Goal: Complete application form

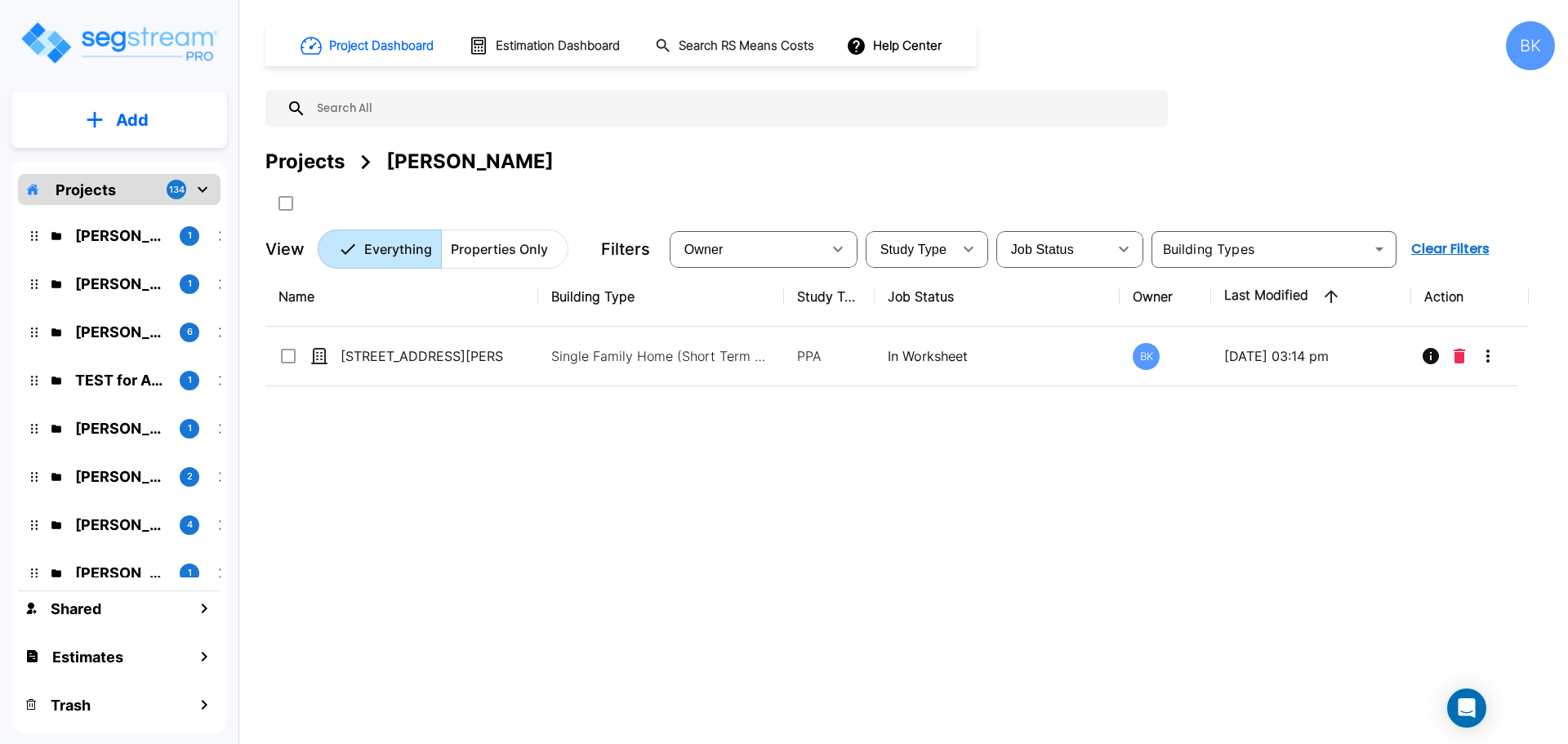
click at [993, 626] on div "Name Building Type Study Type Job Status Owner Last Modified Action 16652 Rhone…" at bounding box center [897, 497] width 1264 height 461
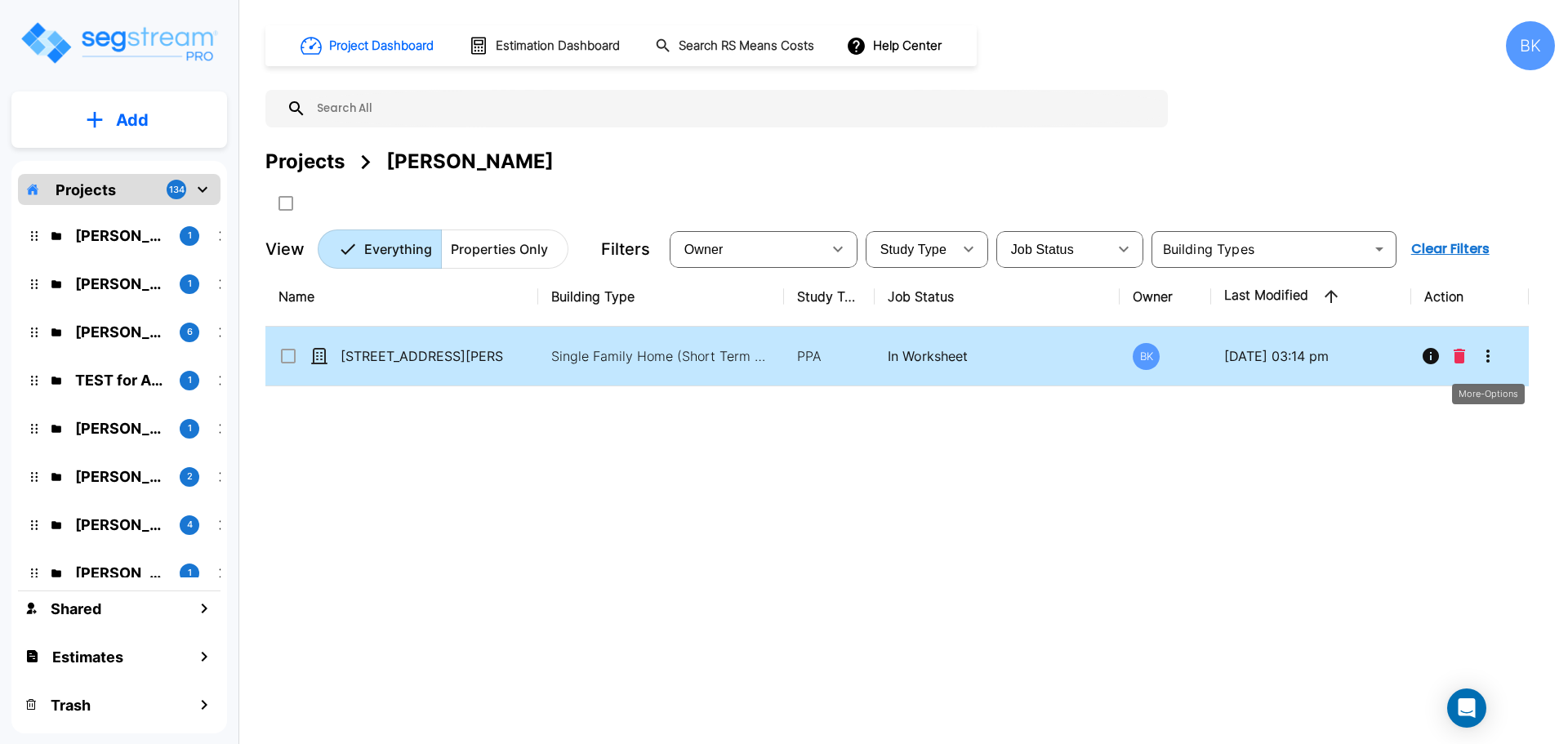
click at [1492, 357] on icon "More-Options" at bounding box center [1487, 355] width 19 height 19
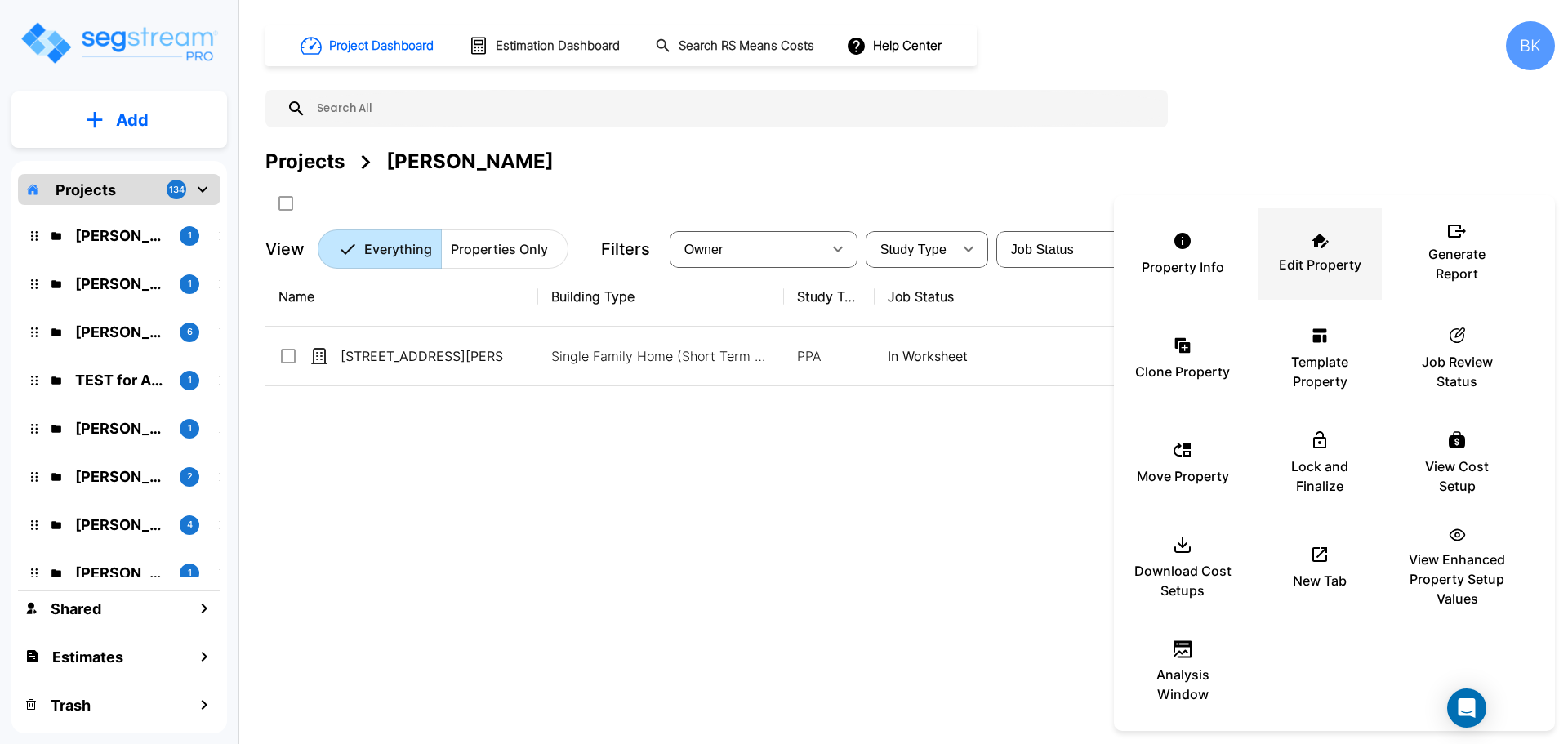
click at [1313, 265] on p "Edit Property" at bounding box center [1320, 264] width 82 height 19
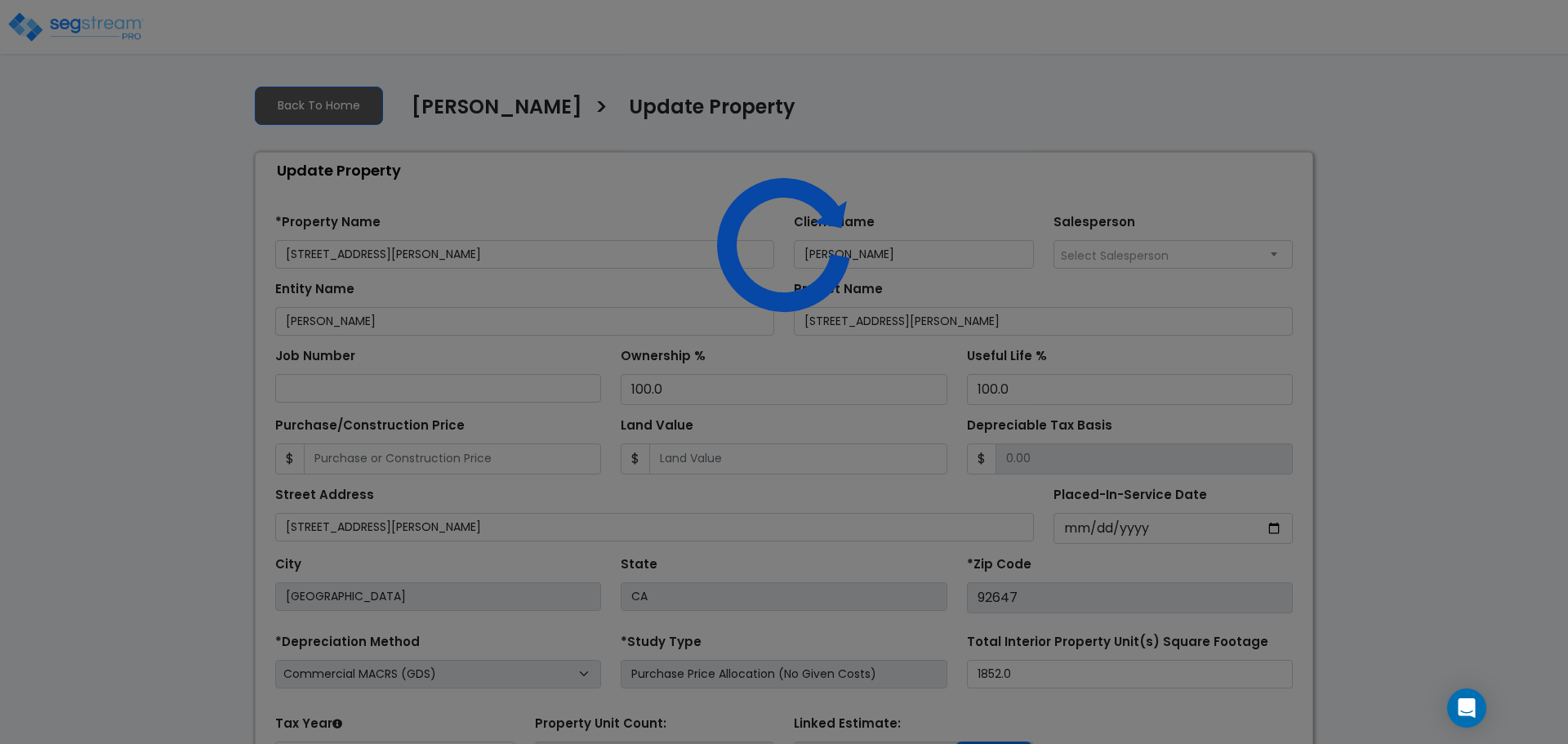
select select "2024"
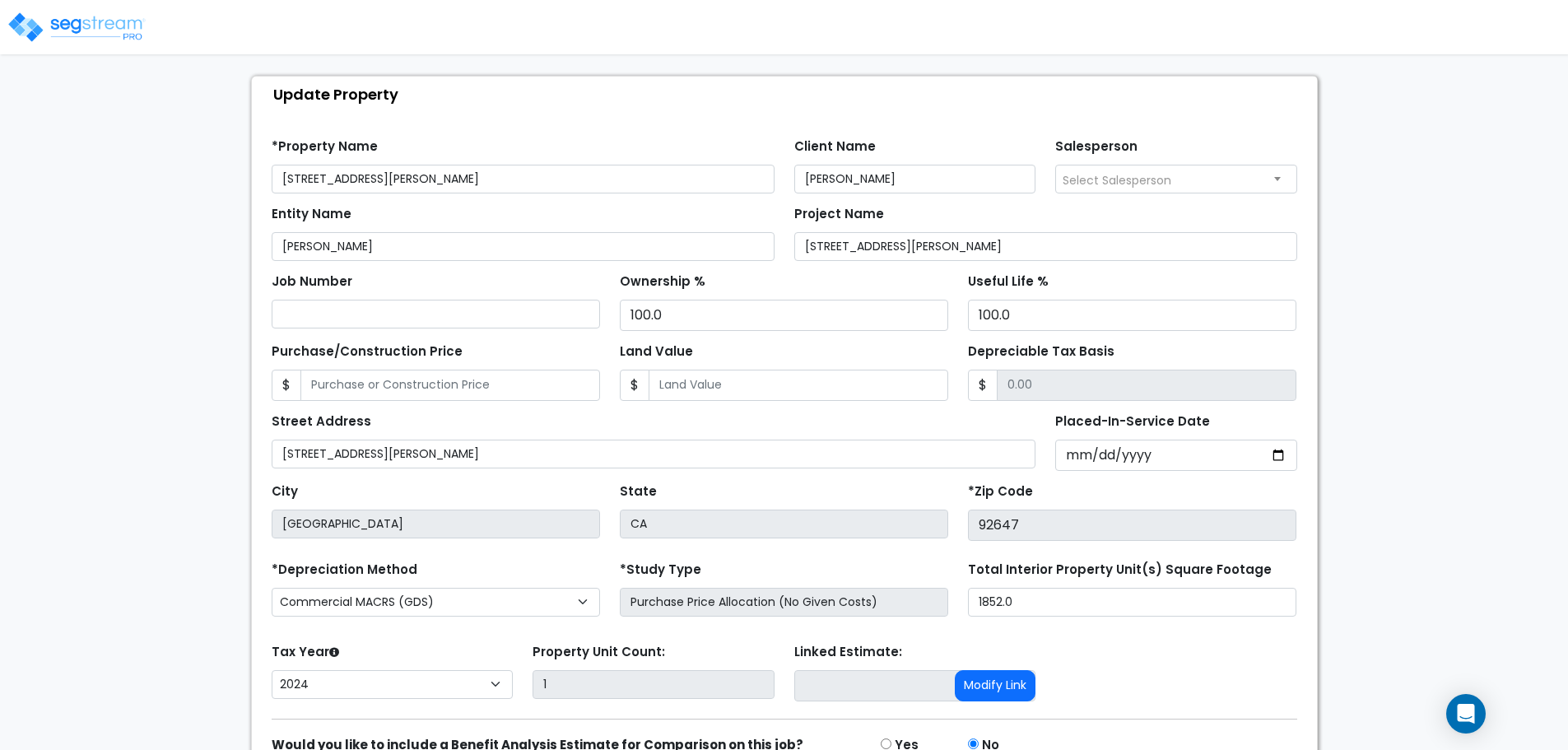
scroll to position [163, 0]
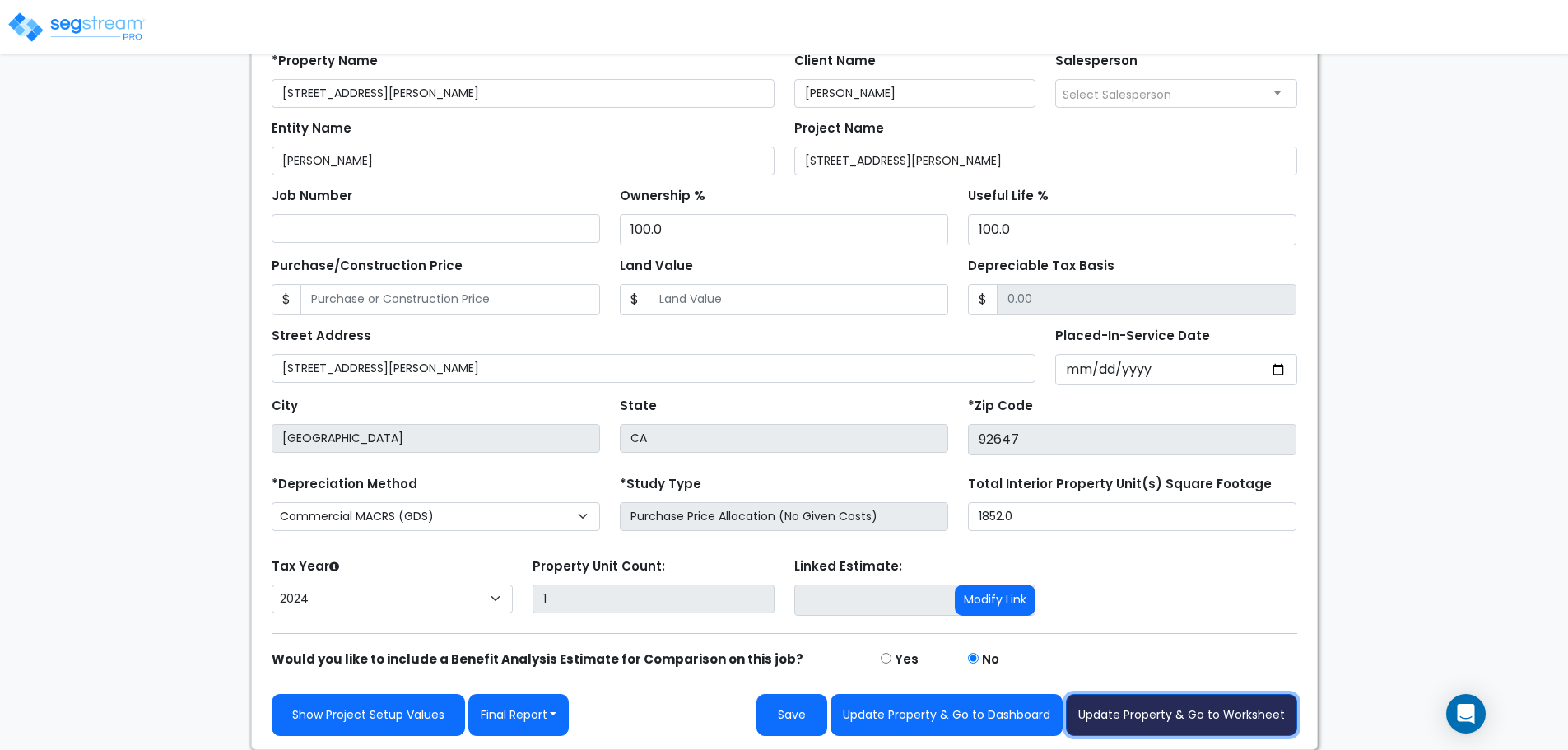
click at [1203, 713] on button "Update Property & Go to Worksheet" at bounding box center [1180, 715] width 231 height 42
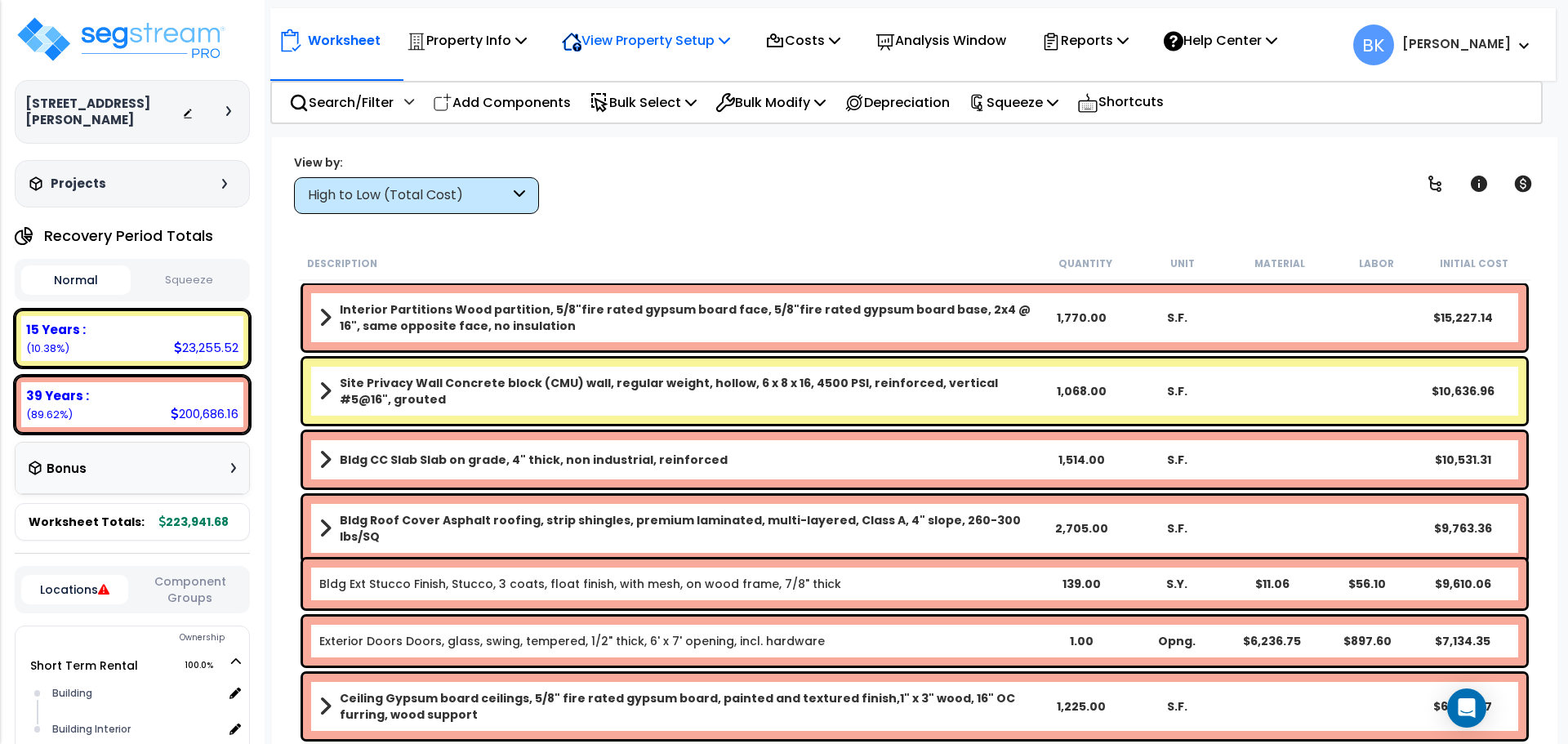
click at [687, 37] on p "View Property Setup" at bounding box center [646, 40] width 168 height 22
click at [658, 111] on link "View Questionnaire" at bounding box center [634, 112] width 162 height 33
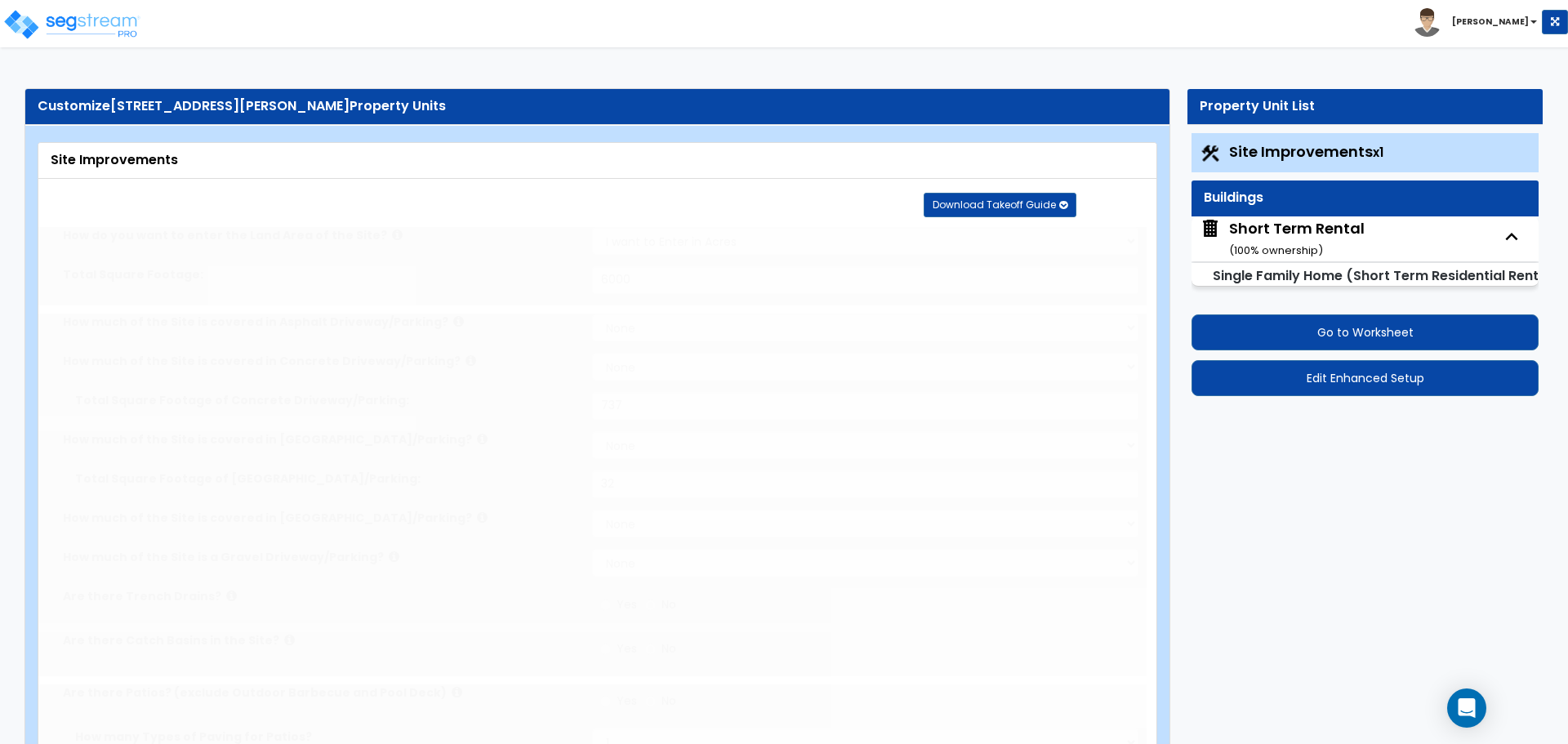
select select "2"
type input "6000"
select select "2"
type input "737"
select select "2"
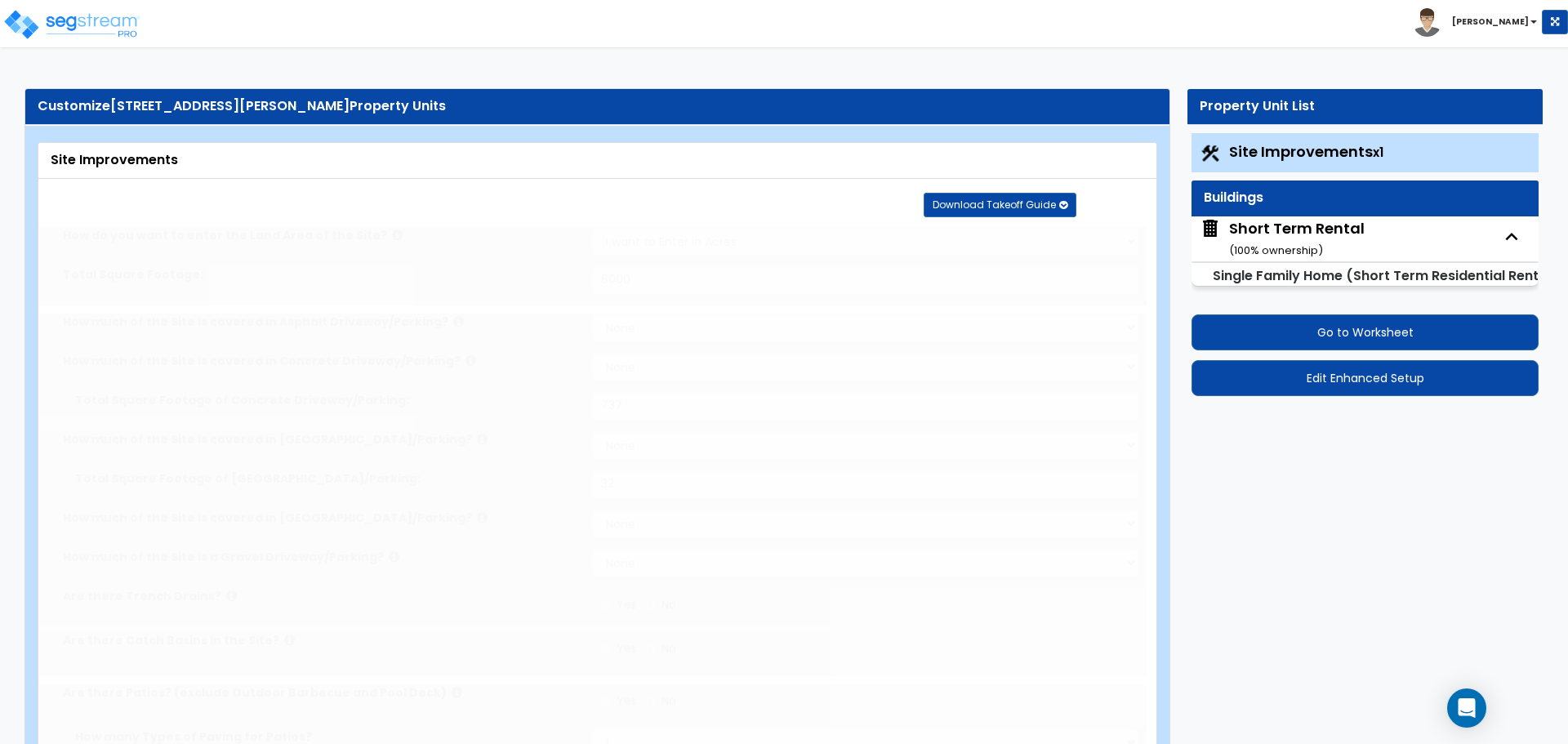
type input "32"
radio input "true"
select select "3"
type input "351"
radio input "true"
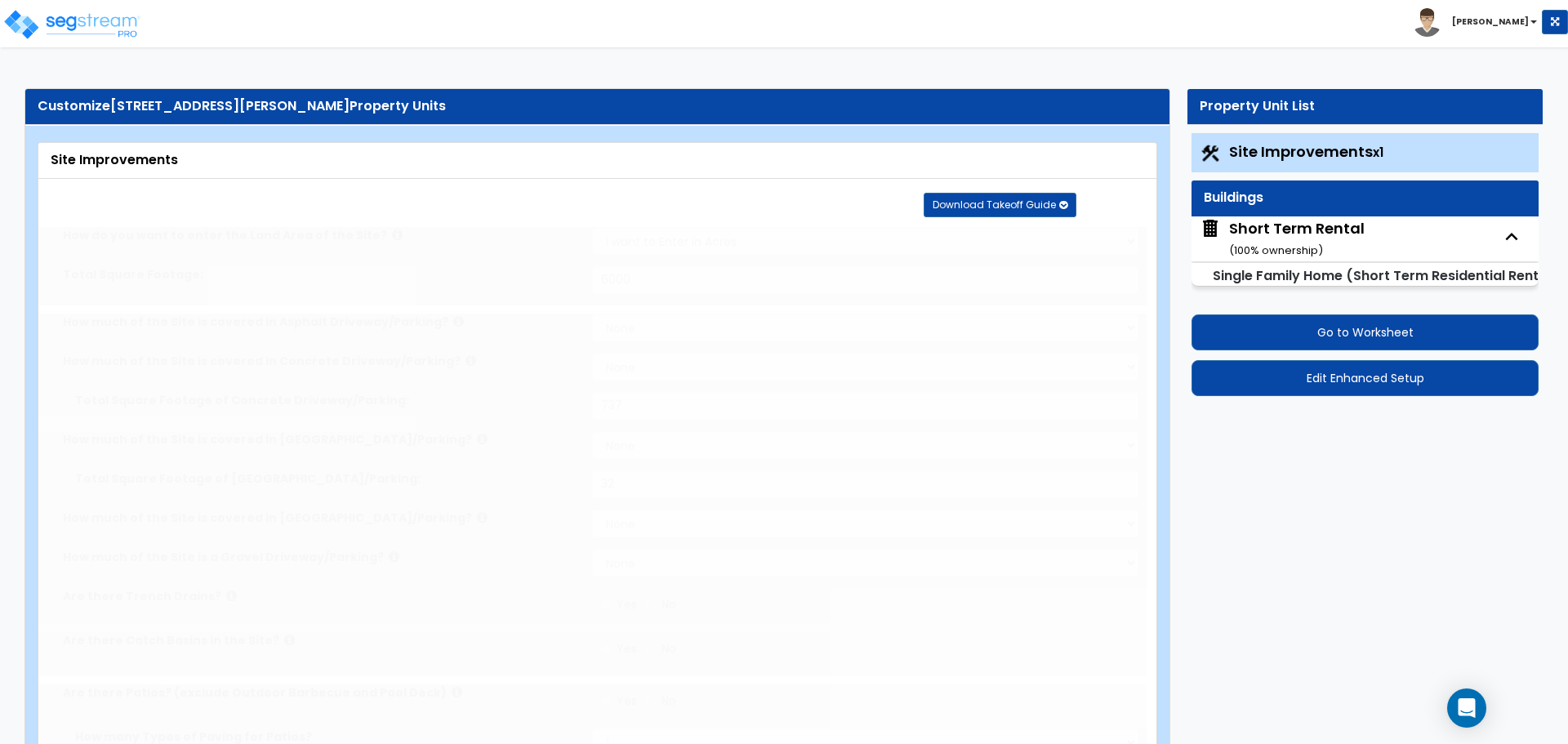
select select "2"
type input "46"
select select "1"
radio input "true"
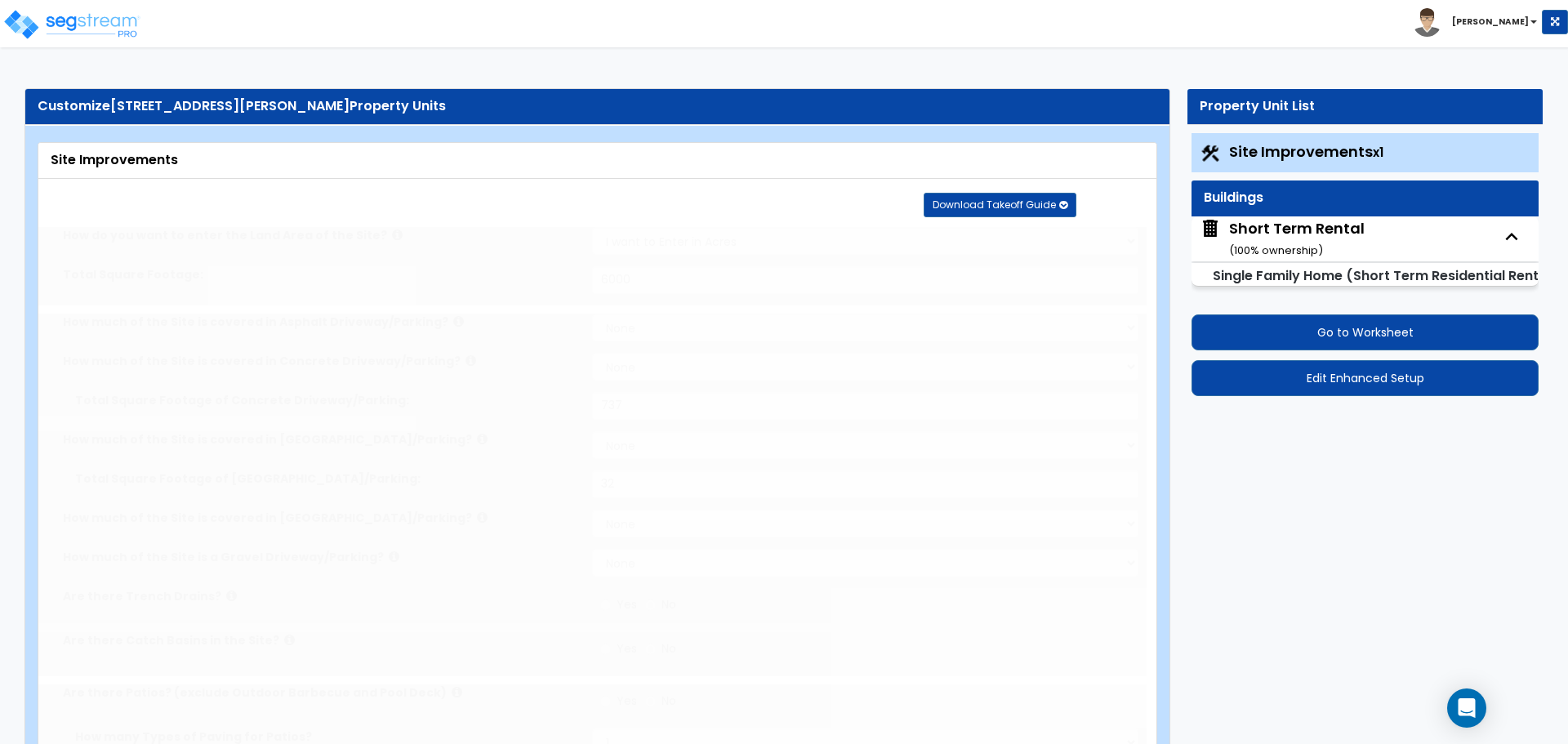
radio input "true"
select select "2"
type input "1882"
radio input "true"
select select "3"
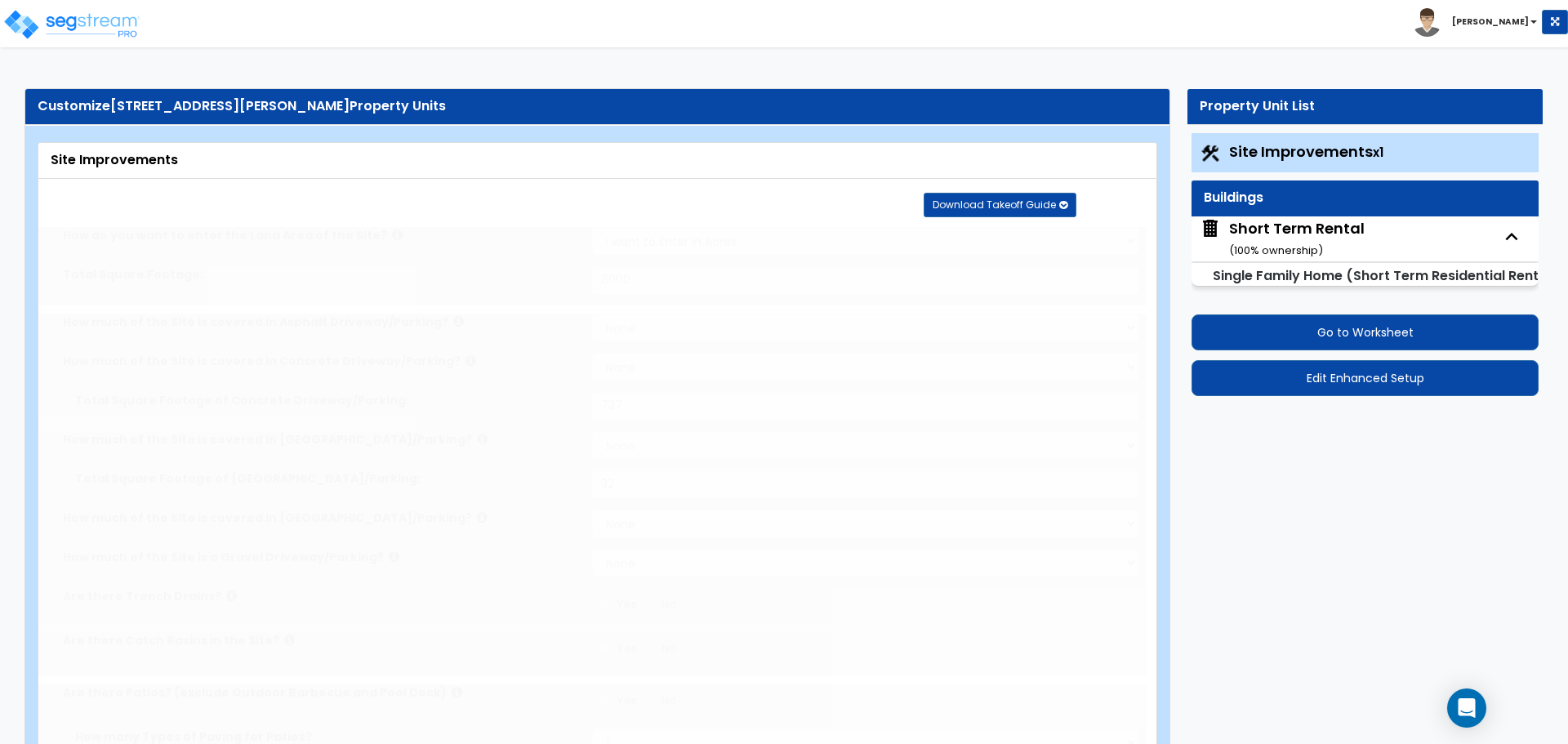
select select "3"
type input "4"
select select "2"
type input "2"
select select "5"
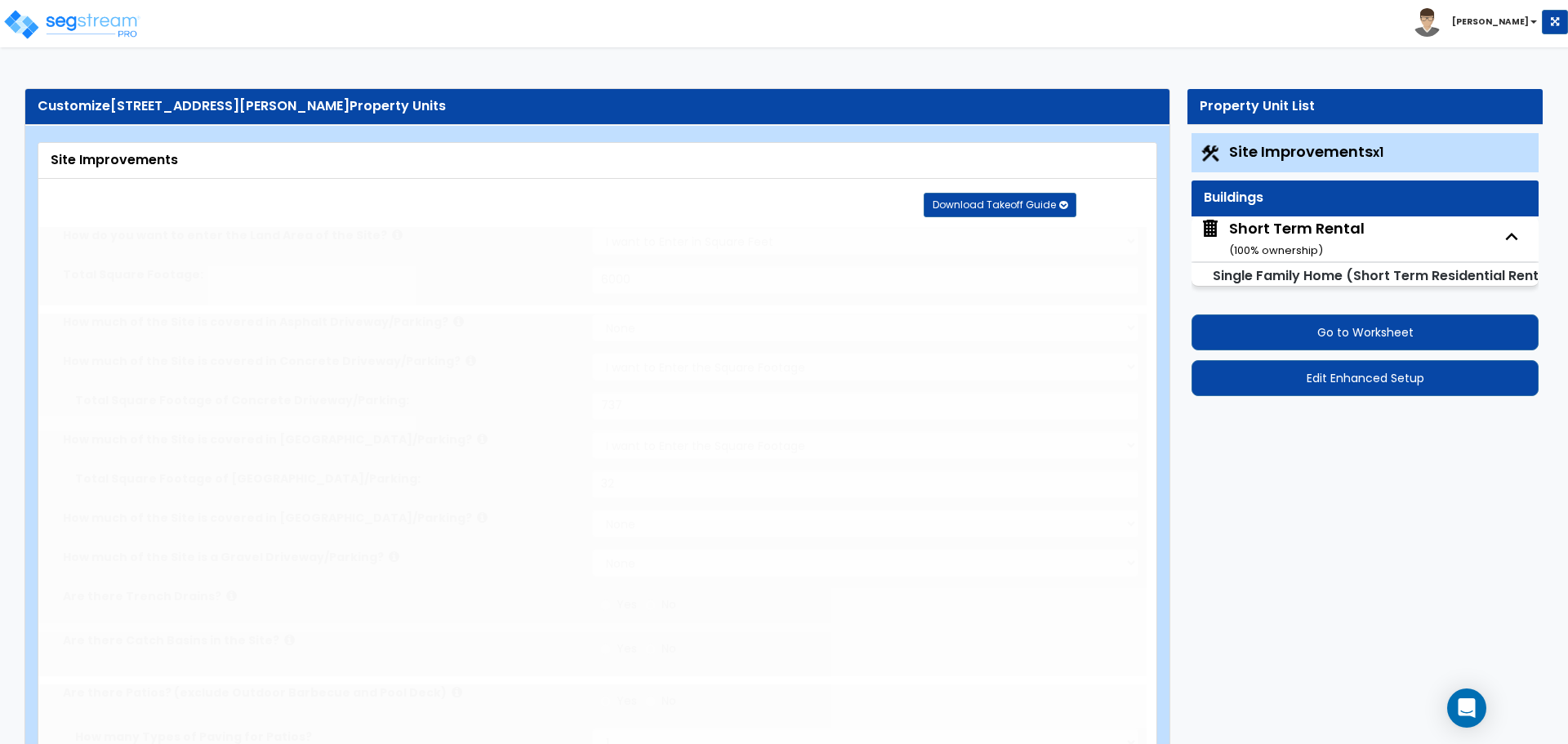
type input "2"
radio input "true"
select select "2"
type input "25"
radio input "true"
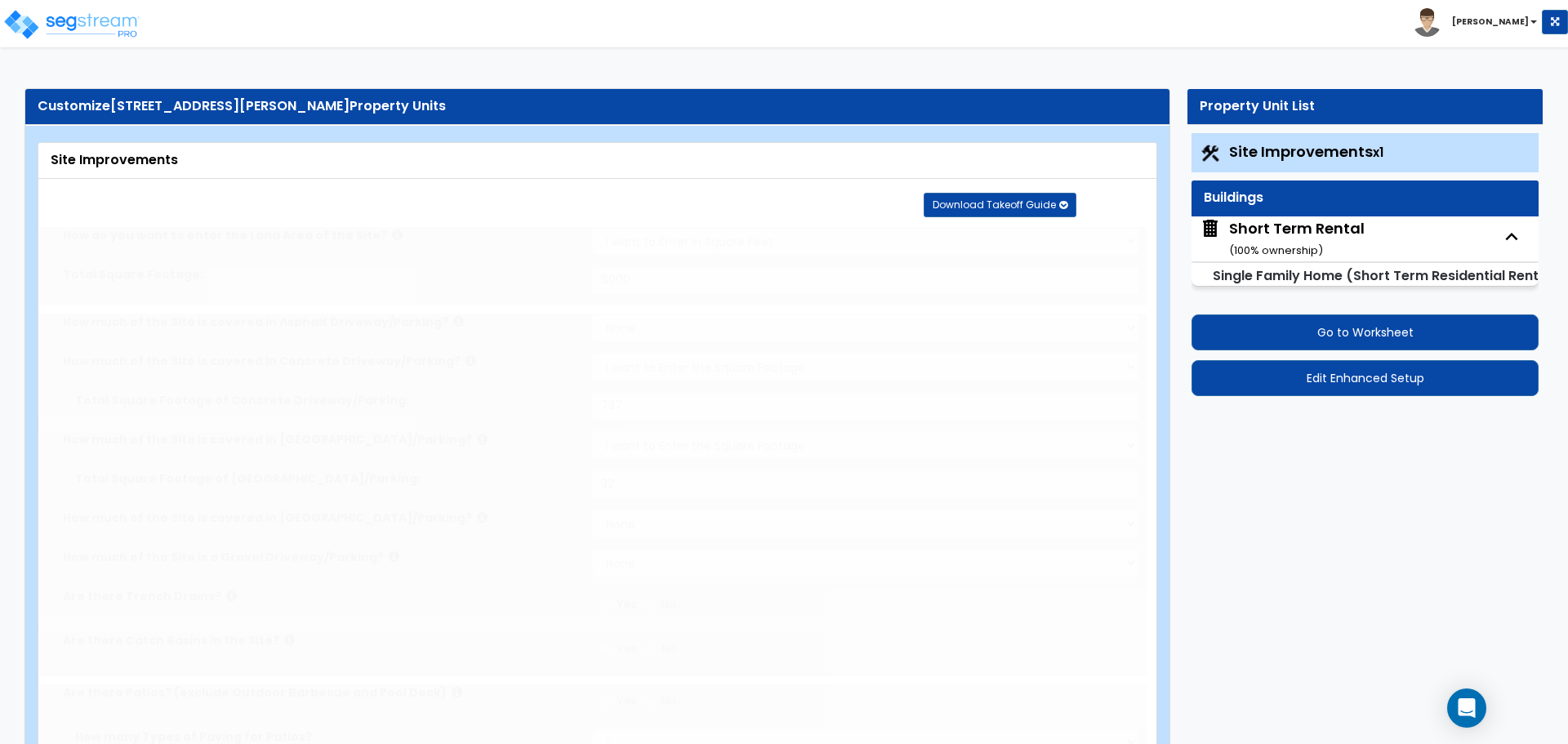
radio input "true"
type input "6"
type input "178"
radio input "true"
select select "2"
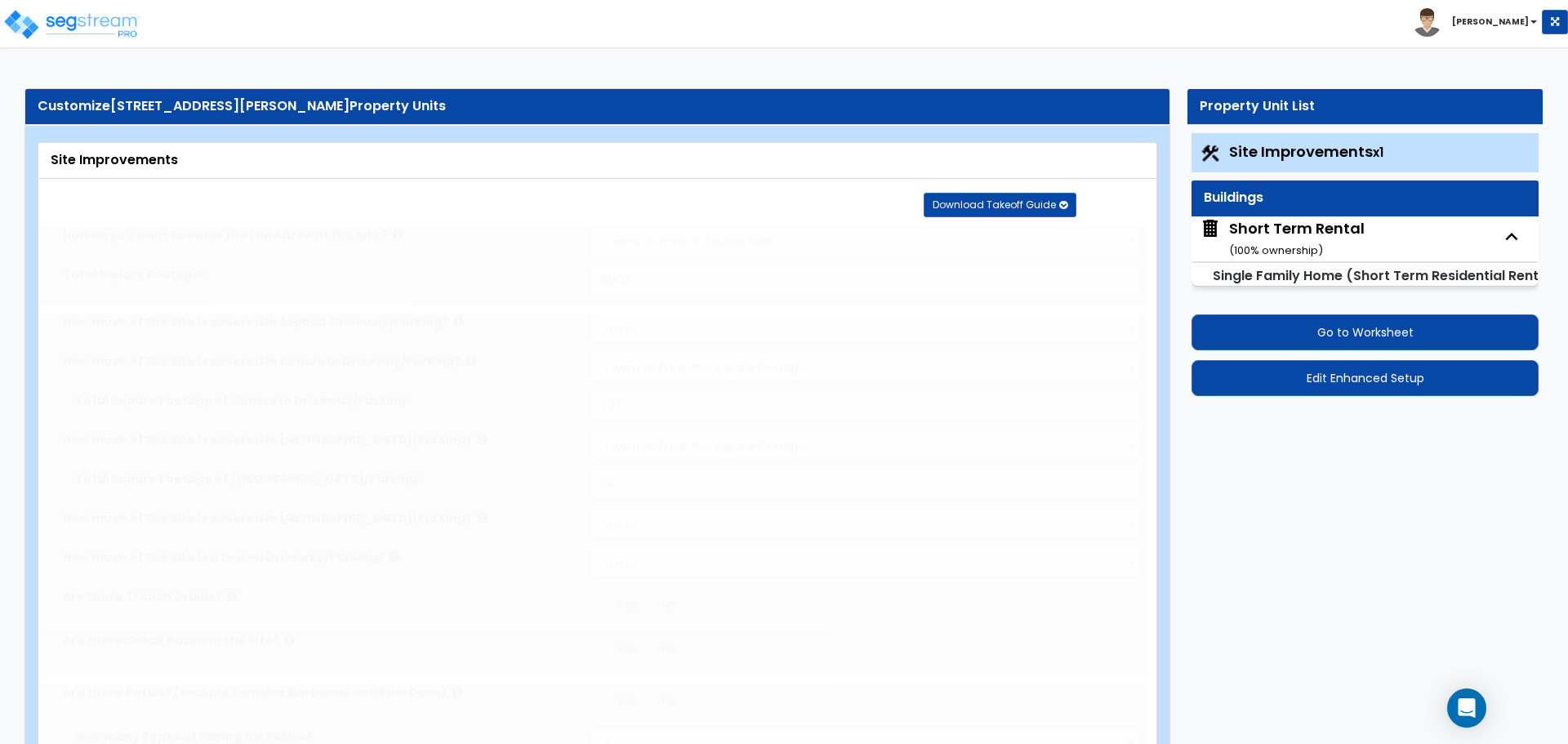
select select "8"
type input "2"
select select "4"
type input "1"
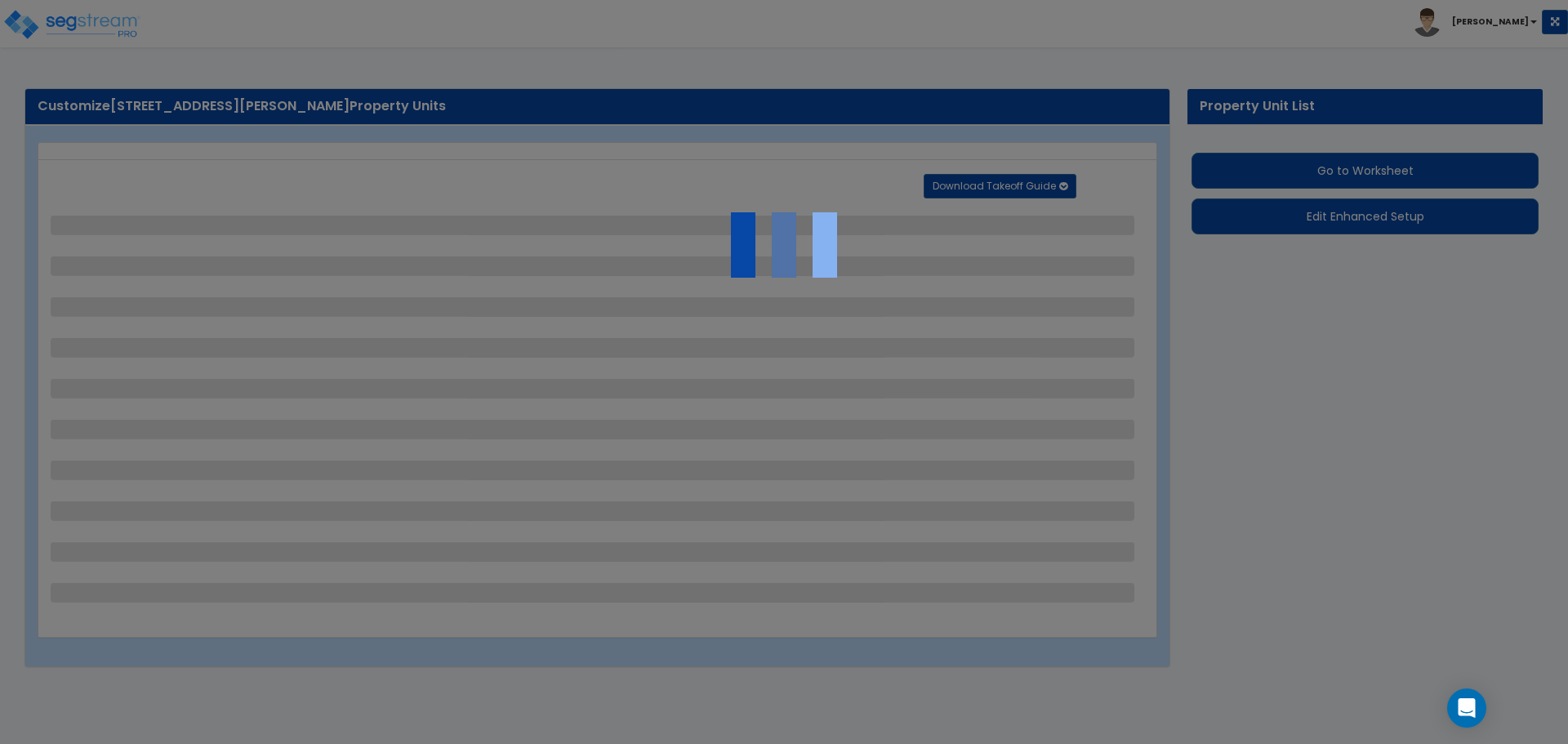
select select "2"
select select "3"
select select "2"
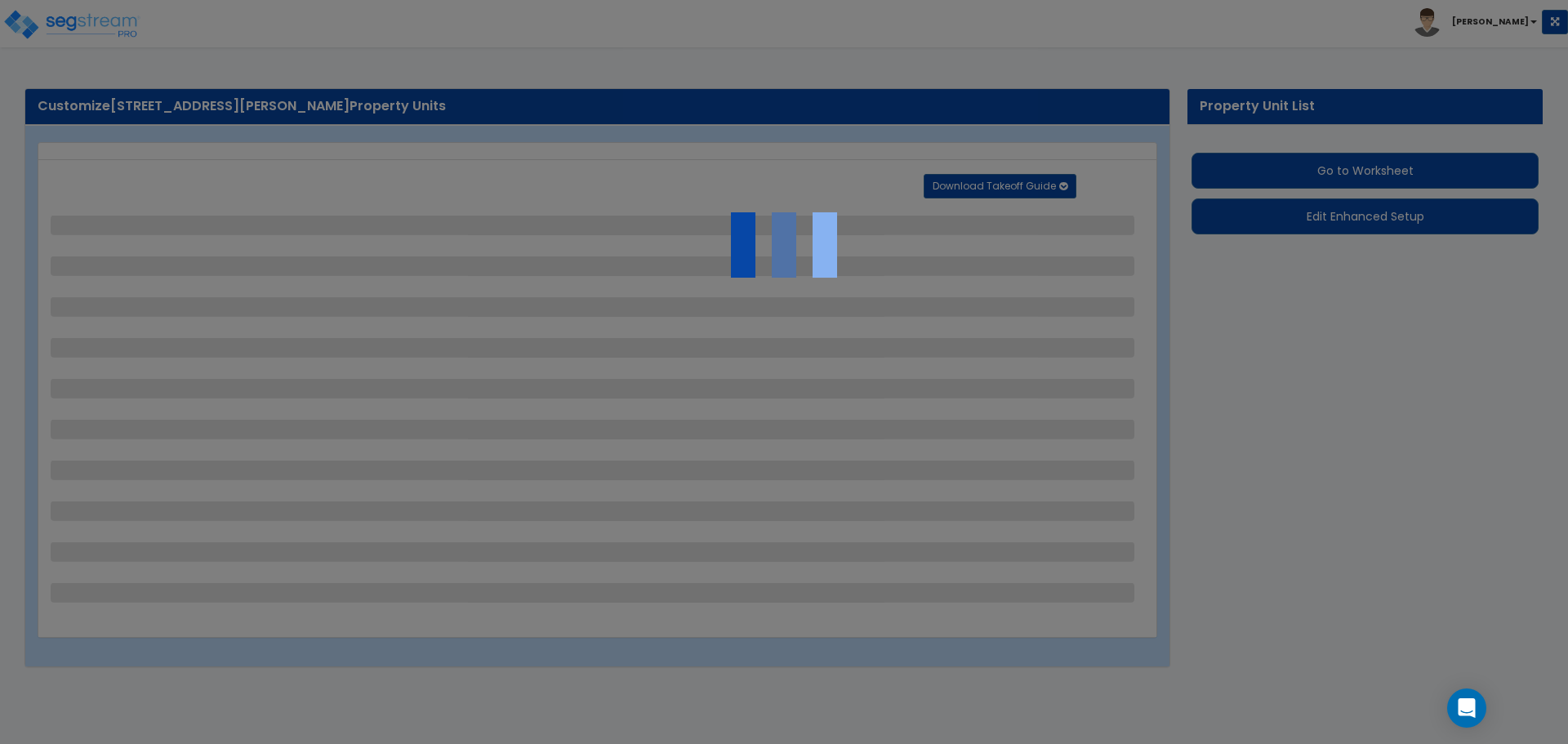
select select "1"
select select "2"
select select "3"
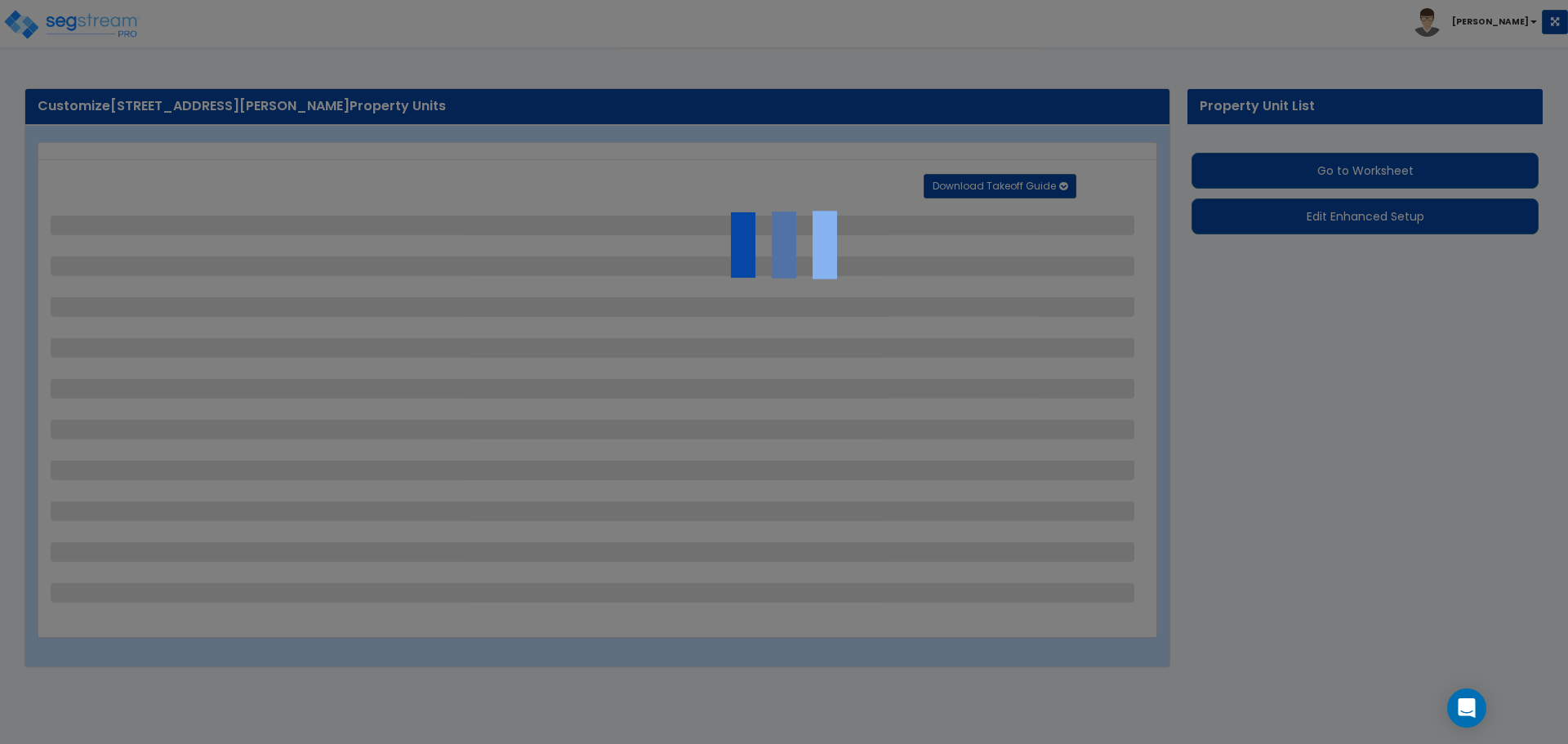
select select "2"
select select "5"
select select "2"
select select "8"
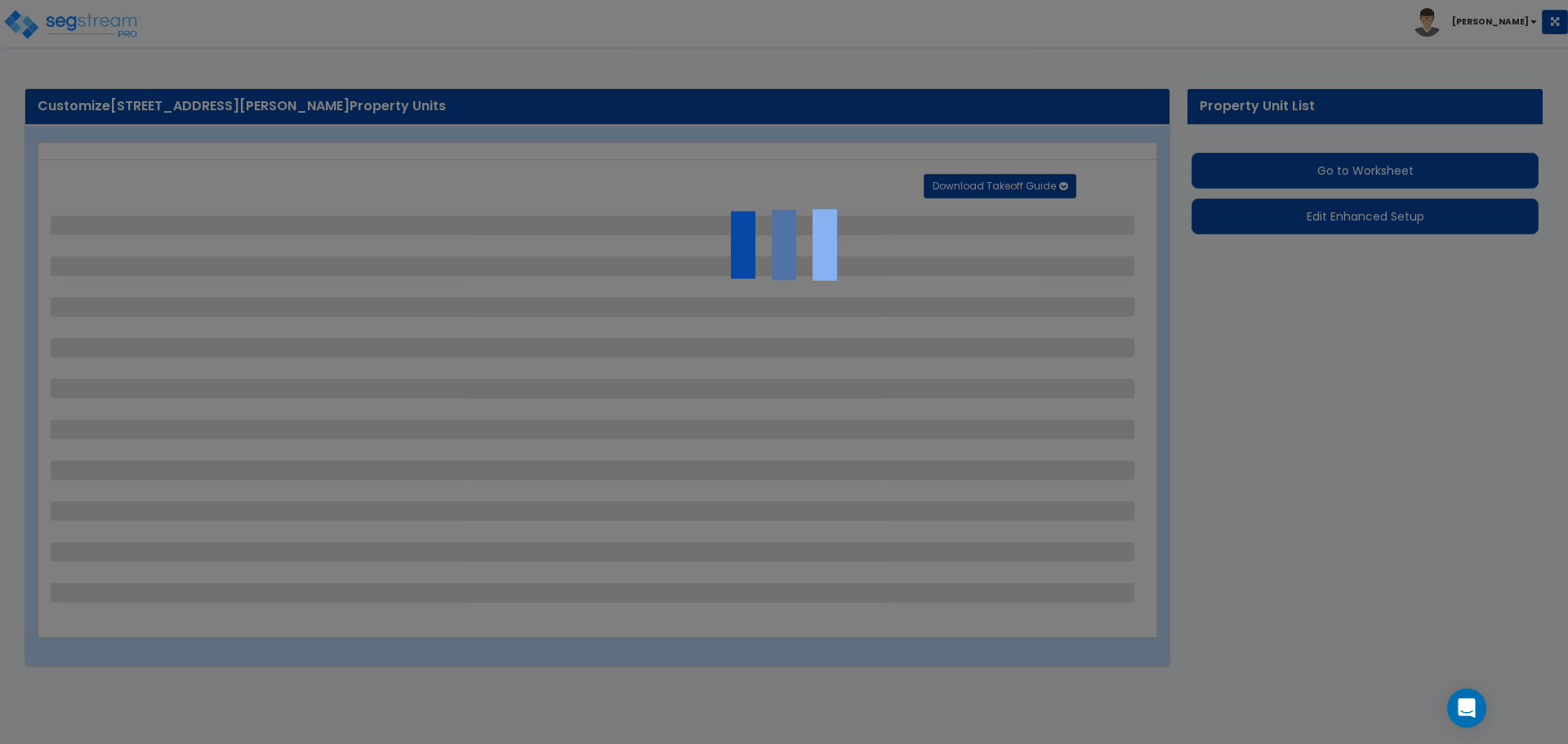
select select "4"
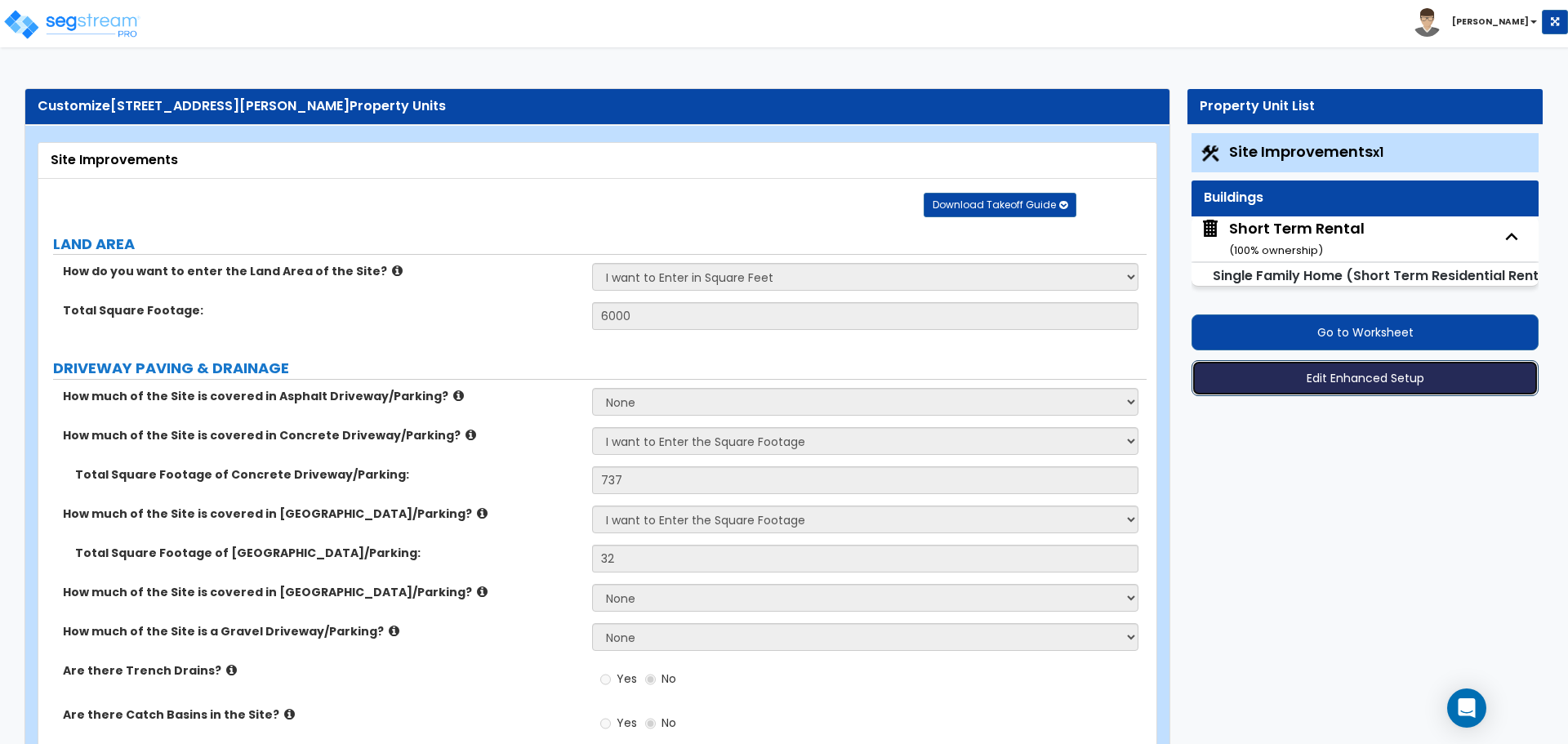
click at [1360, 369] on button "Edit Enhanced Setup" at bounding box center [1365, 378] width 347 height 36
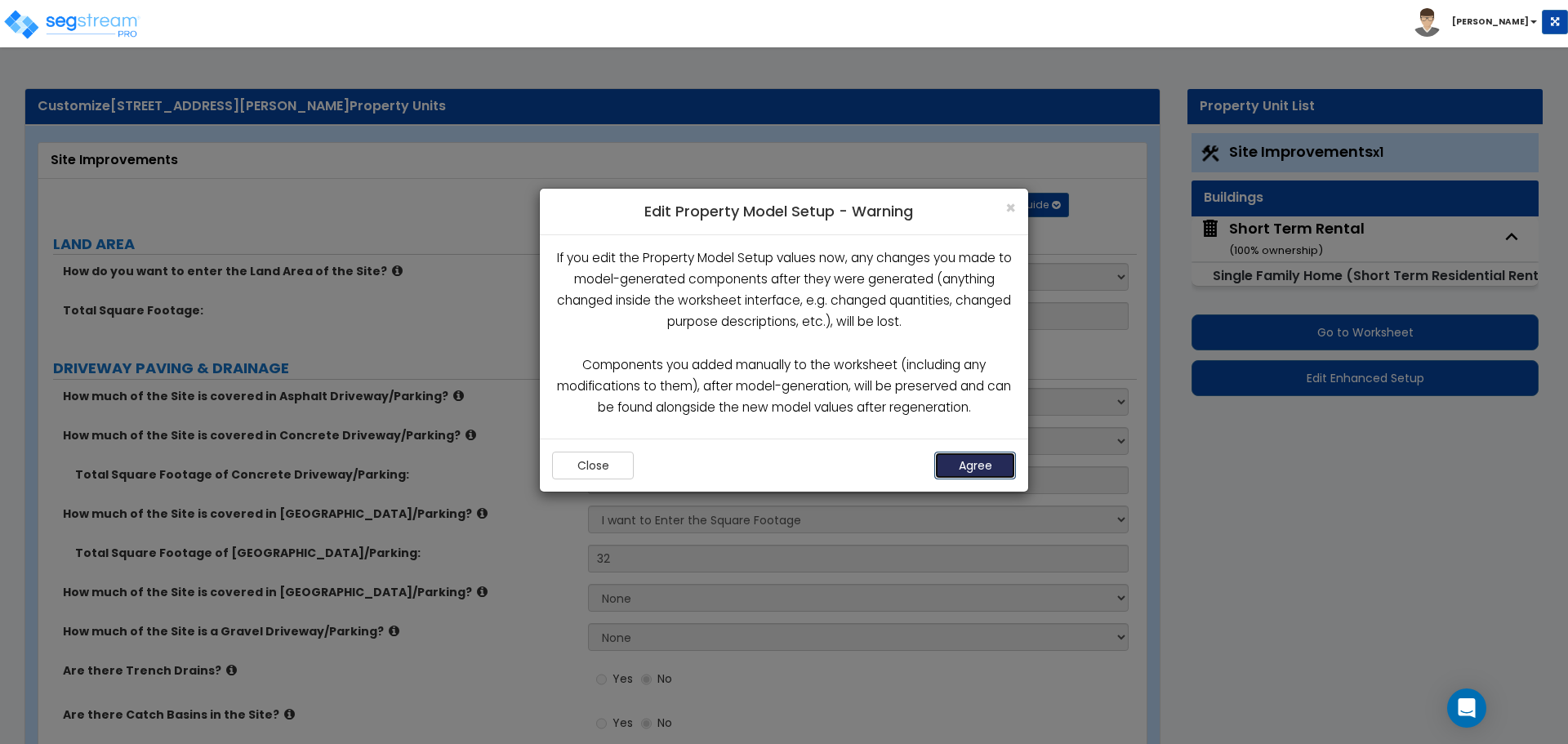
click at [989, 464] on button "Agree" at bounding box center [975, 465] width 81 height 28
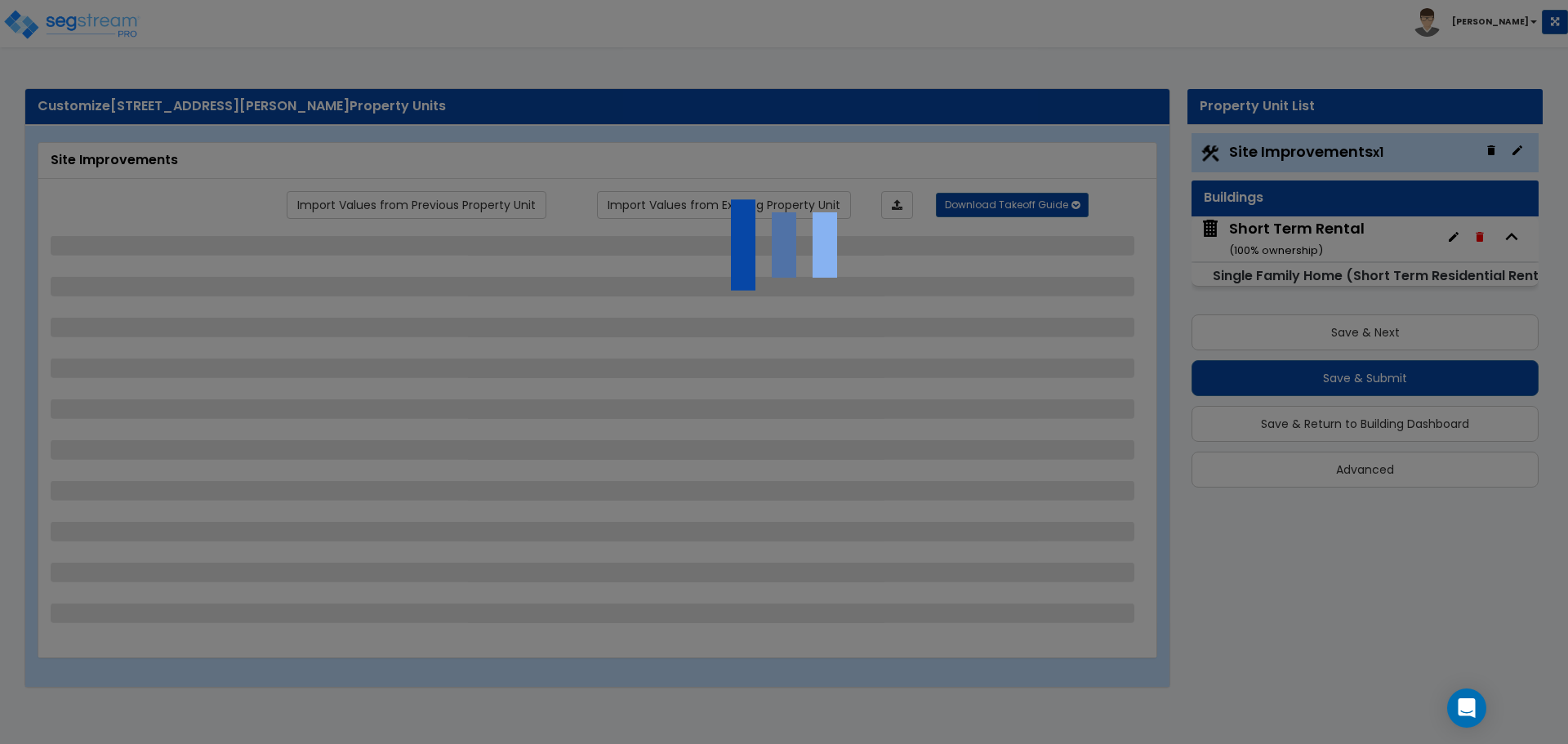
select select "2"
select select "3"
select select "2"
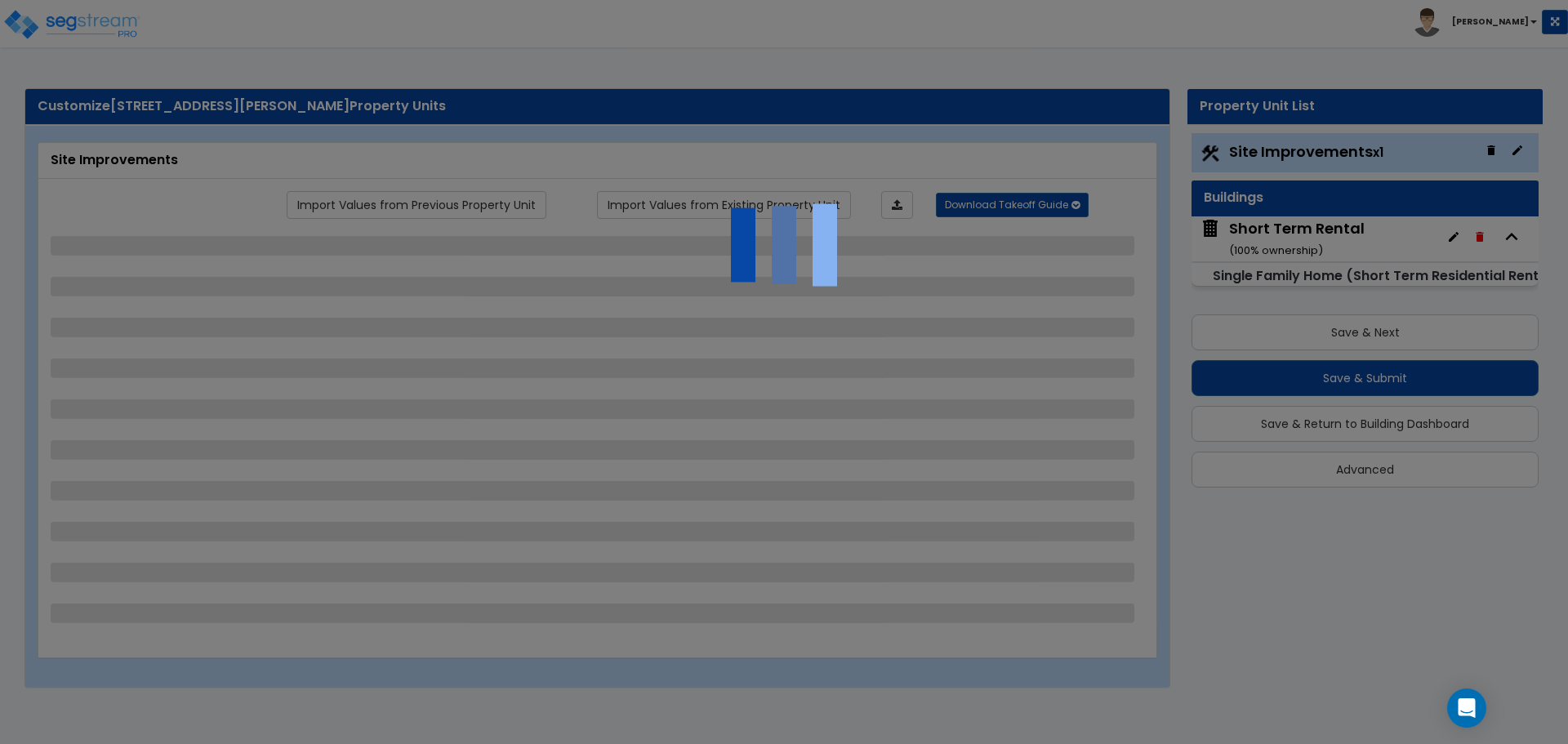
select select "1"
select select "2"
select select "3"
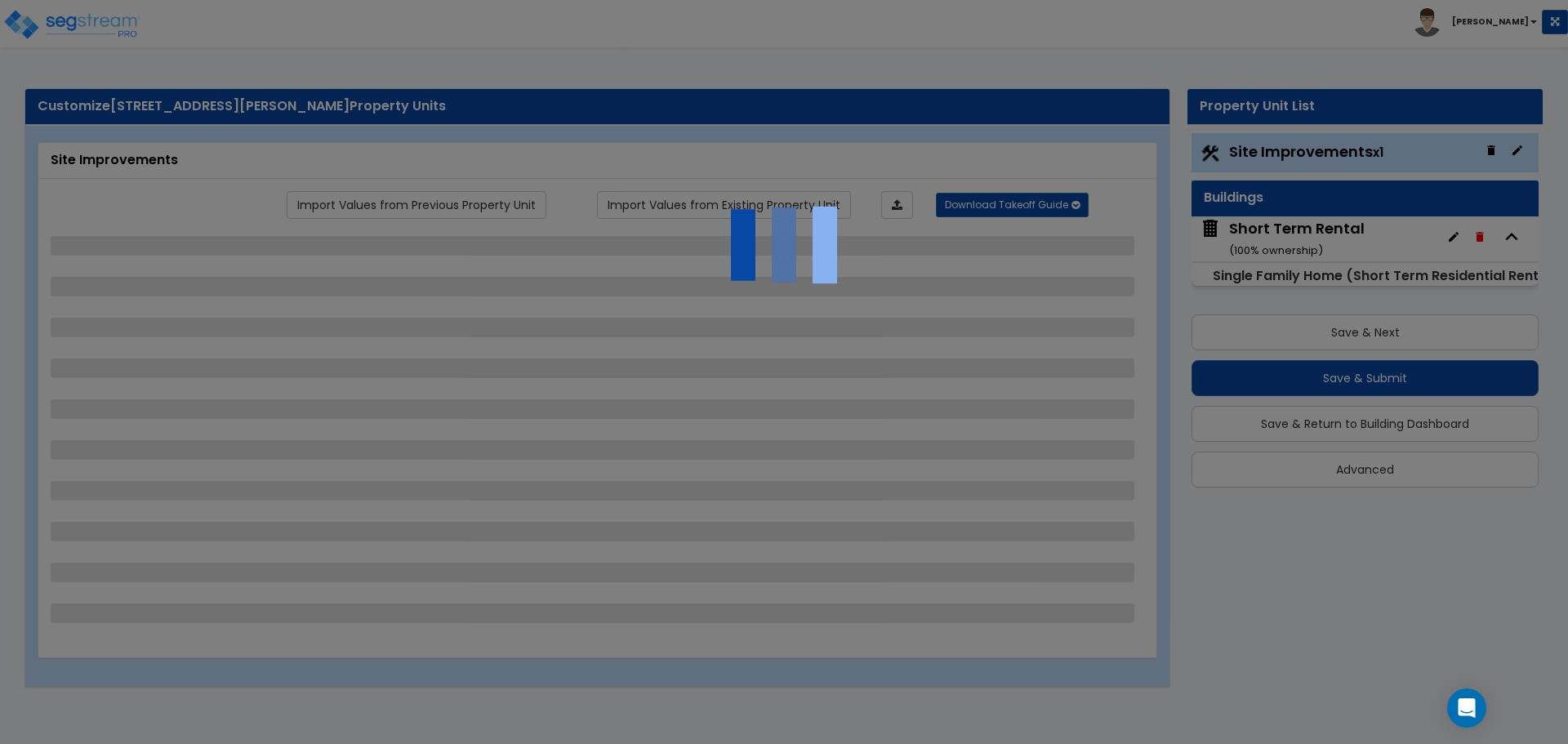
select select "2"
select select "5"
select select "2"
select select "8"
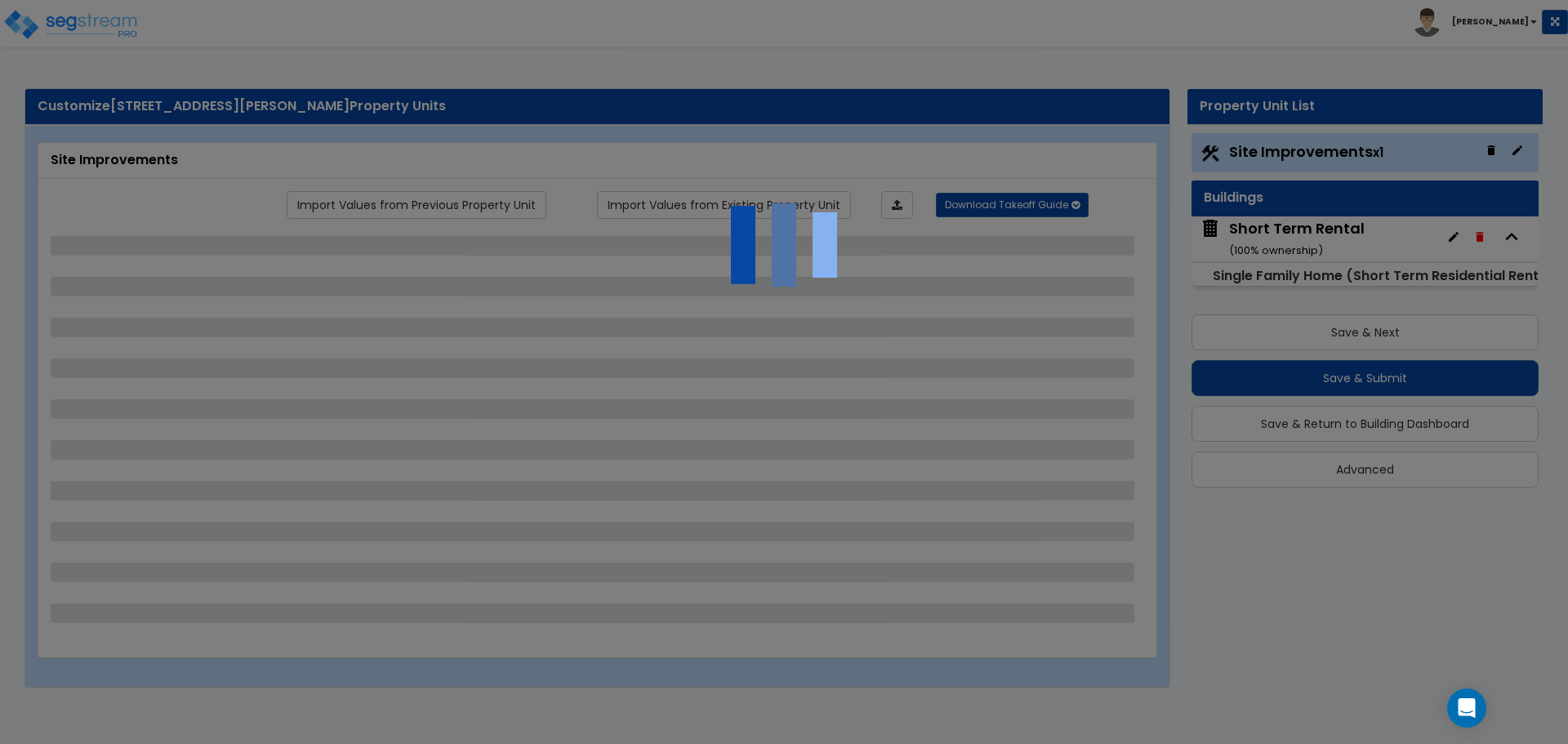
select select "4"
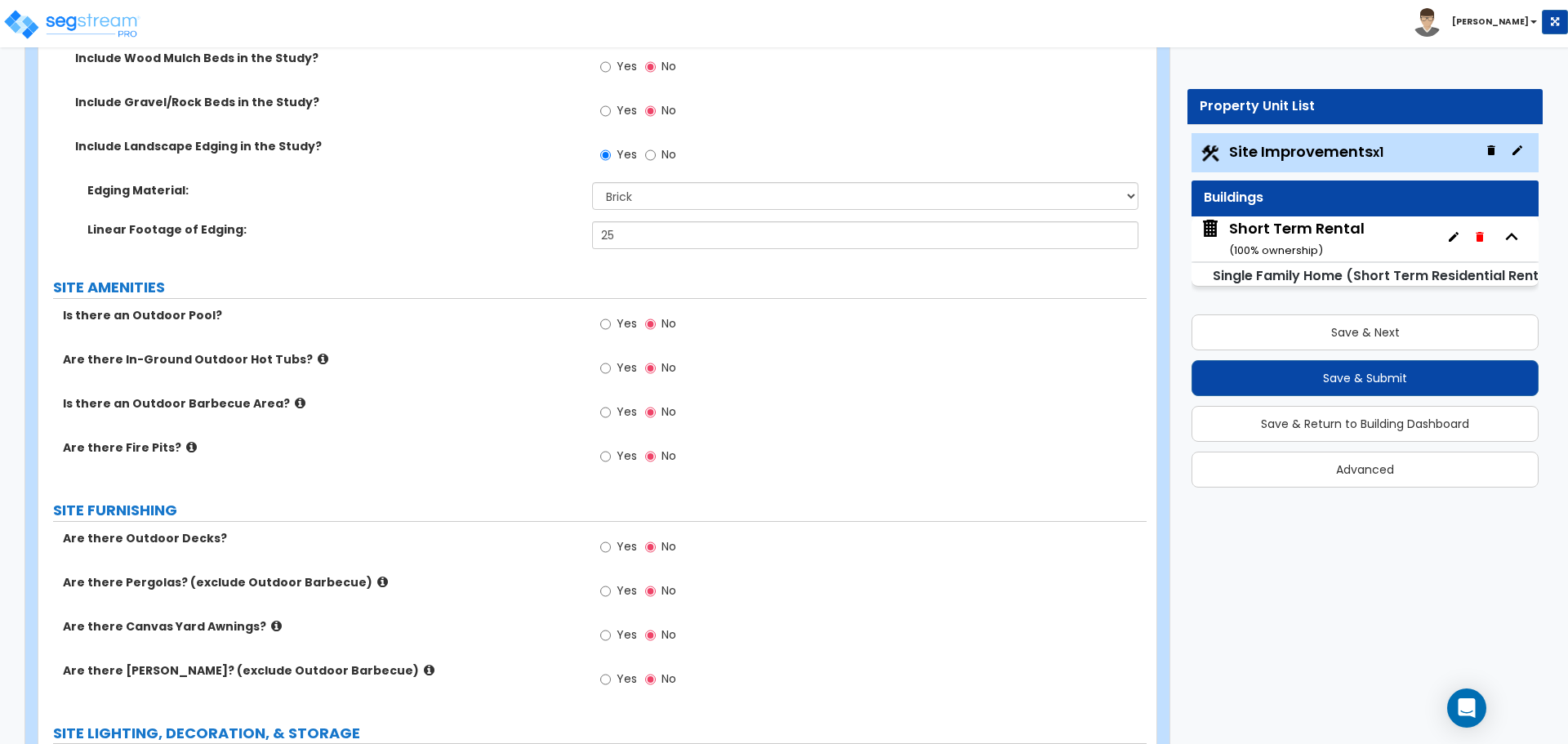
scroll to position [2041, 0]
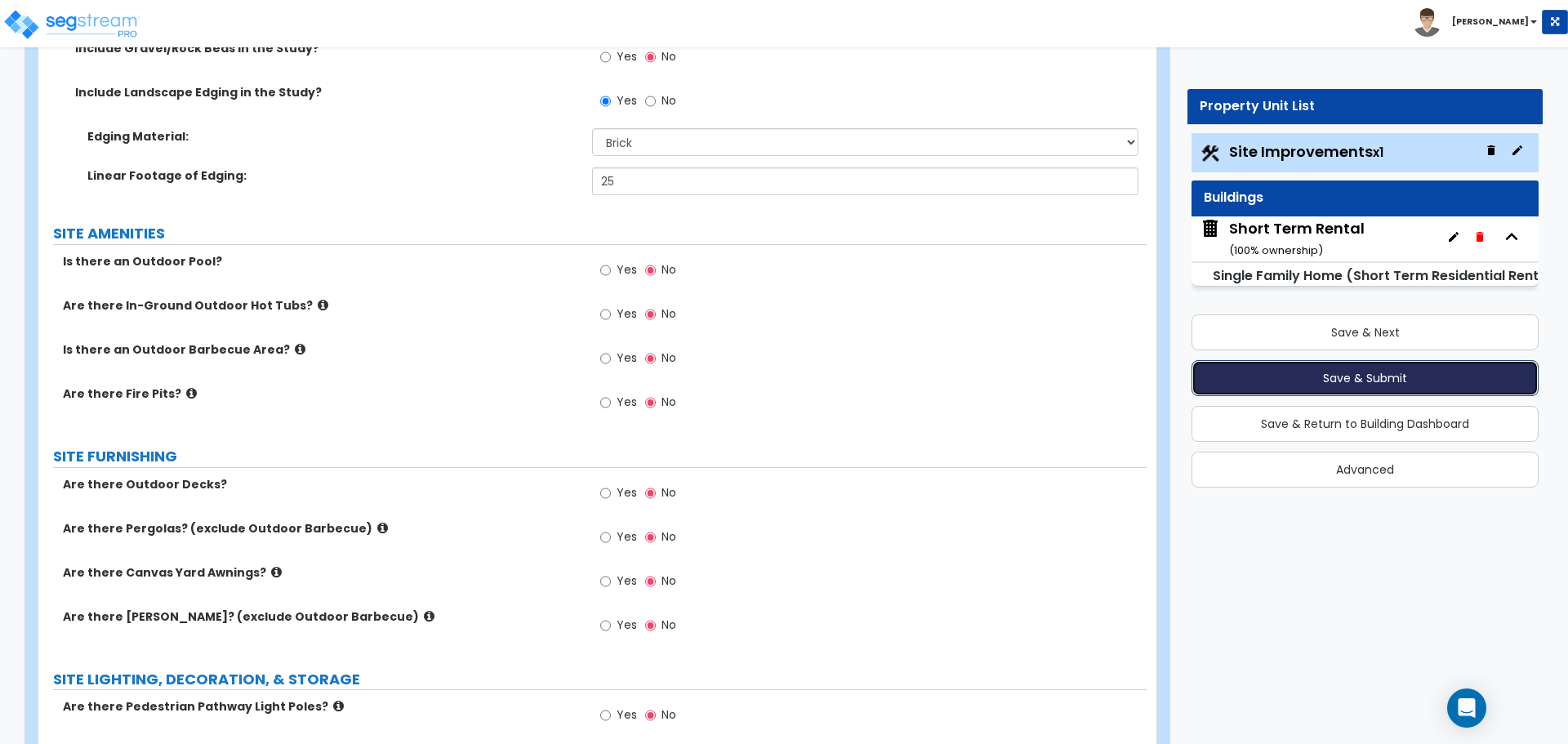
click at [1349, 372] on button "Save & Submit" at bounding box center [1365, 378] width 347 height 36
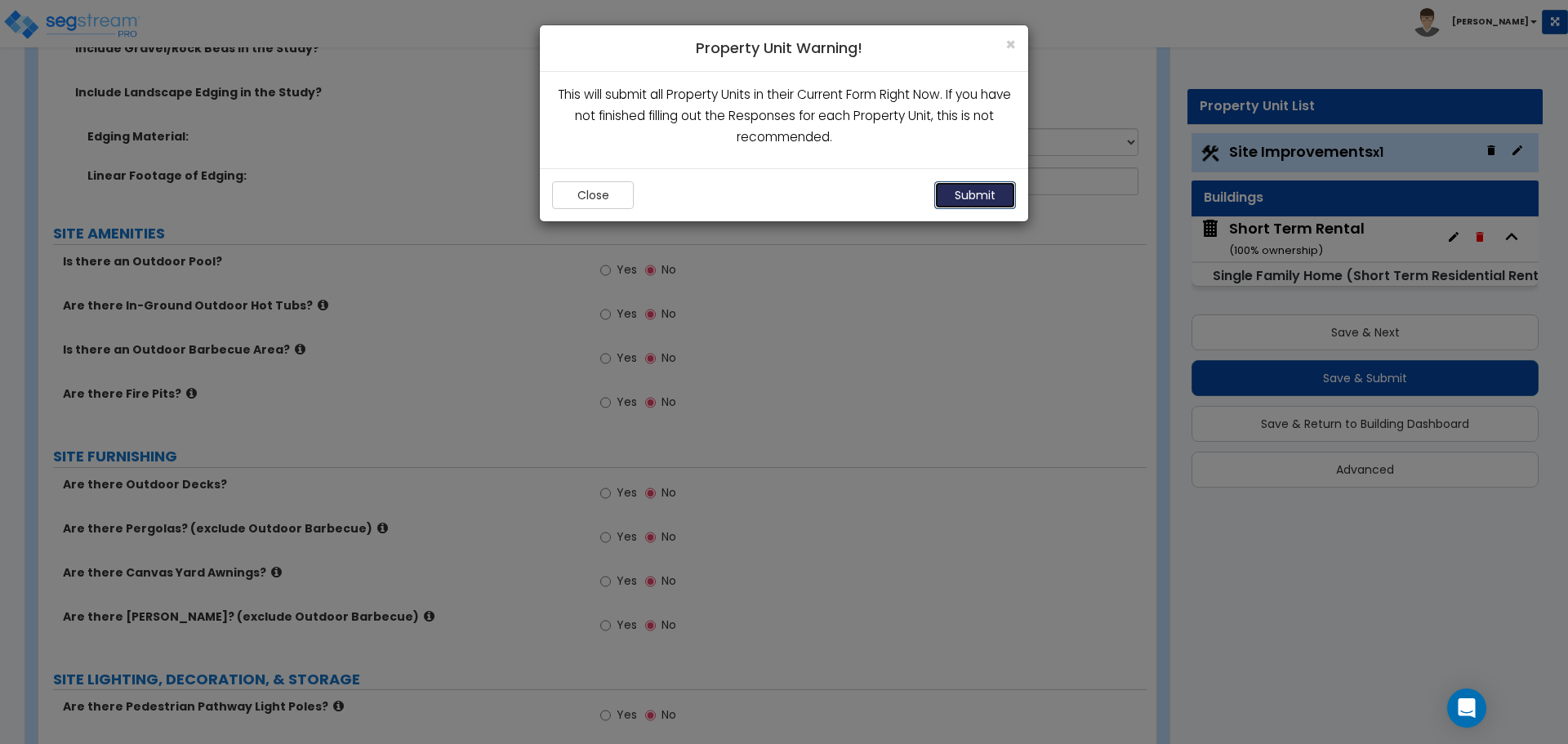
click at [960, 195] on button "Submit" at bounding box center [975, 195] width 81 height 28
